Goal: Information Seeking & Learning: Find specific fact

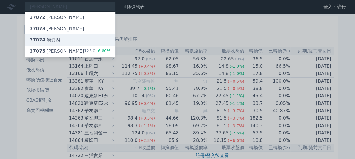
type input "[PERSON_NAME]"
click at [60, 38] on div "37074 [PERSON_NAME]四" at bounding box center [70, 39] width 90 height 11
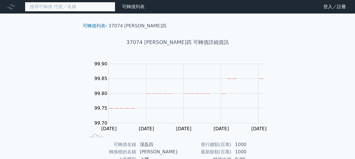
click at [56, 3] on input at bounding box center [70, 7] width 90 height 10
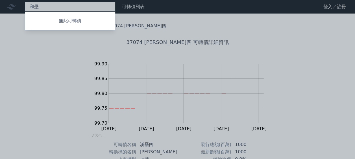
type input "和"
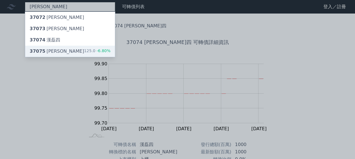
type input "[PERSON_NAME]"
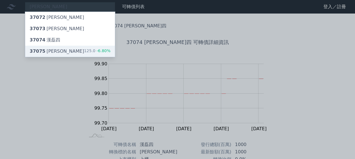
click at [59, 53] on div "37075 漢磊五 125.0 -6.80%" at bounding box center [70, 51] width 90 height 11
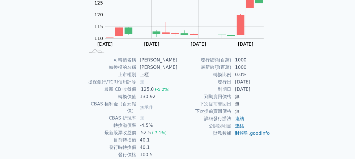
scroll to position [102, 0]
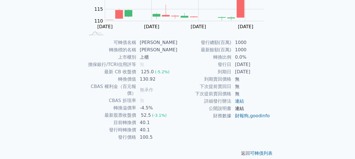
click at [240, 109] on link "連結" at bounding box center [239, 108] width 9 height 5
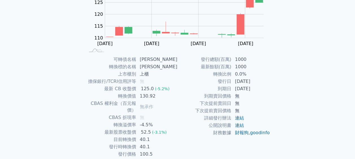
scroll to position [0, 0]
